Goal: Information Seeking & Learning: Understand process/instructions

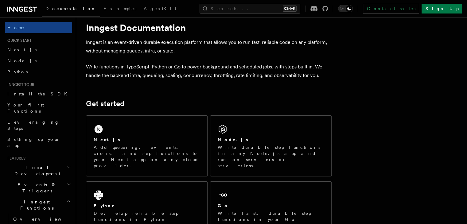
click at [44, 63] on link "Node.js" at bounding box center [38, 60] width 67 height 11
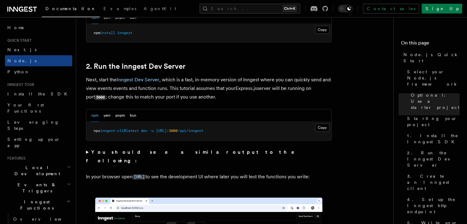
scroll to position [442, 0]
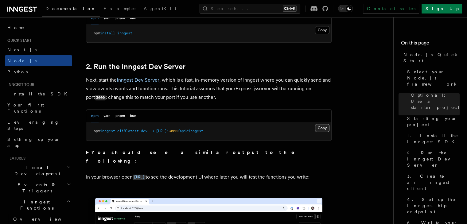
click at [323, 129] on button "Copy Copied" at bounding box center [322, 128] width 14 height 8
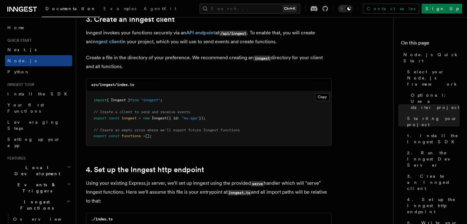
scroll to position [795, 0]
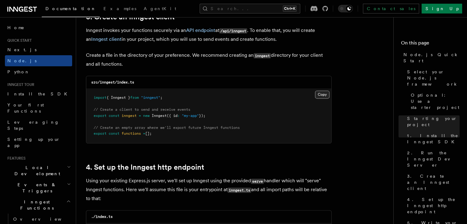
click at [324, 97] on button "Copy Copied" at bounding box center [322, 95] width 14 height 8
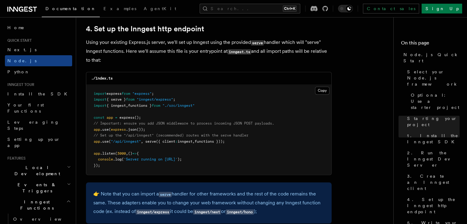
scroll to position [939, 0]
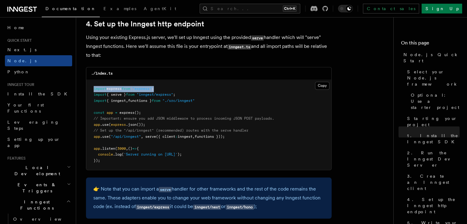
drag, startPoint x: 163, startPoint y: 90, endPoint x: 89, endPoint y: 91, distance: 73.1
click at [89, 91] on pre "import express from "express" ; import { serve } from "inngest/express" ; impor…" at bounding box center [208, 125] width 245 height 90
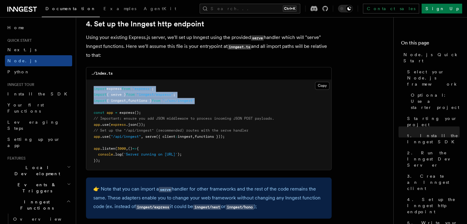
drag, startPoint x: 211, startPoint y: 100, endPoint x: 86, endPoint y: 87, distance: 126.1
click at [86, 87] on pre "import express from "express" ; import { serve } from "inngest/express" ; impor…" at bounding box center [208, 125] width 245 height 90
copy code "import express from "express" ; import { serve } from "inngest/express" ; impor…"
click at [173, 97] on span ""inngest/express"" at bounding box center [155, 94] width 37 height 4
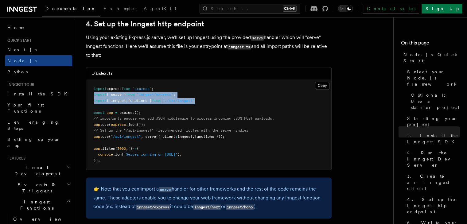
drag, startPoint x: 213, startPoint y: 101, endPoint x: 81, endPoint y: 94, distance: 132.6
copy code "import { serve } from "inngest/express" ; import { inngest , functions } from "…"
click at [210, 98] on pre "import express from "express" ; import { serve } from "inngest/express" ; impor…" at bounding box center [208, 125] width 245 height 90
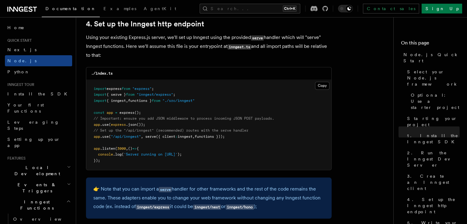
click at [210, 98] on pre "import express from "express" ; import { serve } from "inngest/express" ; impor…" at bounding box center [208, 125] width 245 height 90
drag, startPoint x: 211, startPoint y: 102, endPoint x: 80, endPoint y: 103, distance: 130.6
copy span "import { inngest , functions } from "./src/inngest""
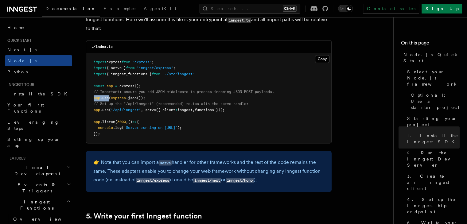
drag, startPoint x: 92, startPoint y: 99, endPoint x: 110, endPoint y: 99, distance: 17.5
click at [110, 99] on pre "import express from "express" ; import { serve } from "inngest/express" ; impor…" at bounding box center [208, 98] width 245 height 90
click at [93, 111] on pre "import express from "express" ; import { serve } from "inngest/express" ; impor…" at bounding box center [208, 98] width 245 height 90
drag, startPoint x: 93, startPoint y: 111, endPoint x: 237, endPoint y: 111, distance: 144.4
click at [237, 111] on pre "import express from "express" ; import { serve } from "inngest/express" ; impor…" at bounding box center [208, 98] width 245 height 90
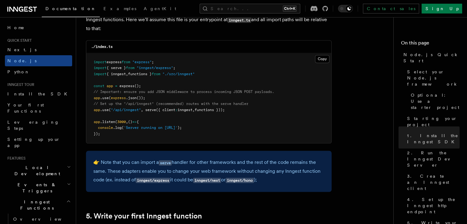
click at [93, 105] on pre "import express from "express" ; import { serve } from "inngest/express" ; impor…" at bounding box center [208, 98] width 245 height 90
drag, startPoint x: 93, startPoint y: 105, endPoint x: 245, endPoint y: 111, distance: 152.5
click at [245, 111] on pre "import express from "express" ; import { serve } from "inngest/express" ; impor…" at bounding box center [208, 98] width 245 height 90
copy code "// Set up the "/api/inngest" (recommended) routes with the serve handler app .u…"
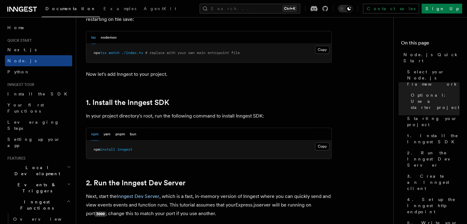
scroll to position [325, 0]
click at [326, 147] on button "Copy Copied" at bounding box center [322, 147] width 14 height 8
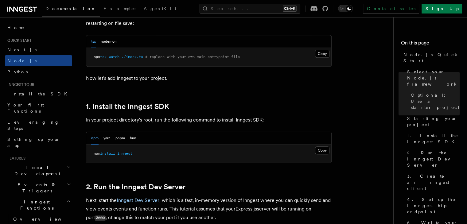
scroll to position [323, 0]
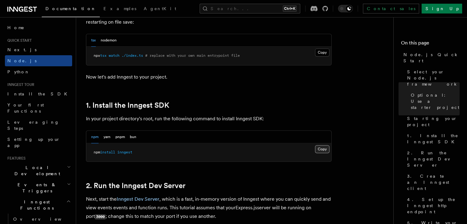
click at [327, 152] on button "Copy Copied" at bounding box center [322, 149] width 14 height 8
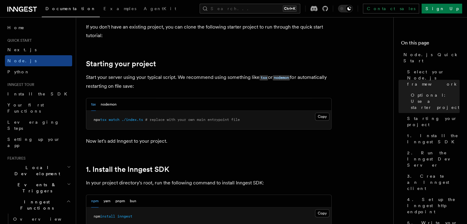
scroll to position [256, 0]
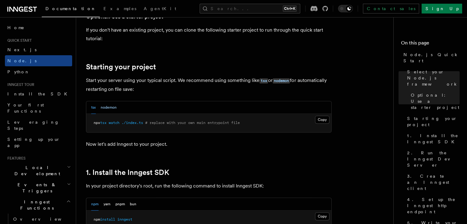
click at [115, 107] on button "nodemon" at bounding box center [109, 107] width 16 height 13
click at [93, 108] on button "tsx" at bounding box center [93, 107] width 5 height 13
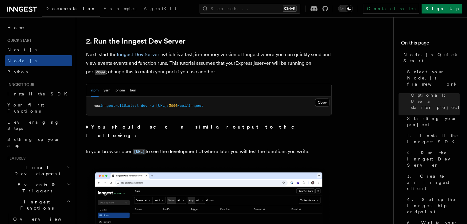
scroll to position [468, 0]
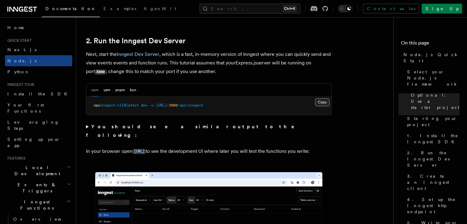
click at [321, 100] on button "Copy Copied" at bounding box center [322, 102] width 14 height 8
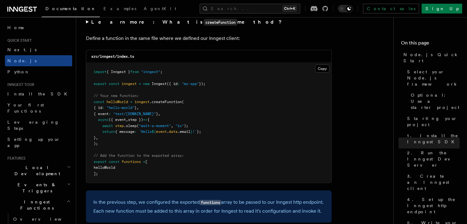
scroll to position [1214, 0]
click at [225, 129] on pre "import { Inngest } from "inngest" ; export const inngest = new Inngest ({ id : …" at bounding box center [208, 123] width 245 height 120
click at [323, 69] on button "Copy Copied" at bounding box center [322, 69] width 14 height 8
